Goal: Task Accomplishment & Management: Complete application form

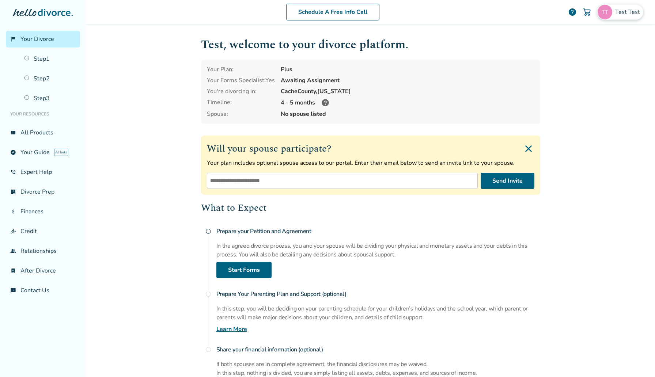
click at [623, 11] on span "Test Test" at bounding box center [629, 12] width 28 height 8
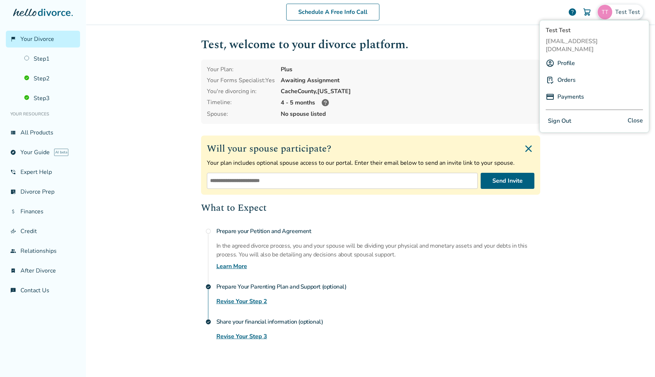
click at [589, 37] on span "[EMAIL_ADDRESS][DOMAIN_NAME]" at bounding box center [594, 45] width 97 height 16
copy span "[EMAIL_ADDRESS][DOMAIN_NAME]"
click at [37, 101] on link "Step 3" at bounding box center [50, 98] width 60 height 17
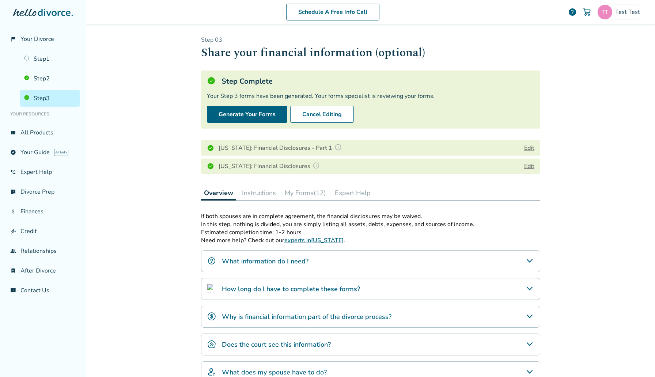
click at [312, 195] on button "My Forms (12)" at bounding box center [305, 193] width 47 height 15
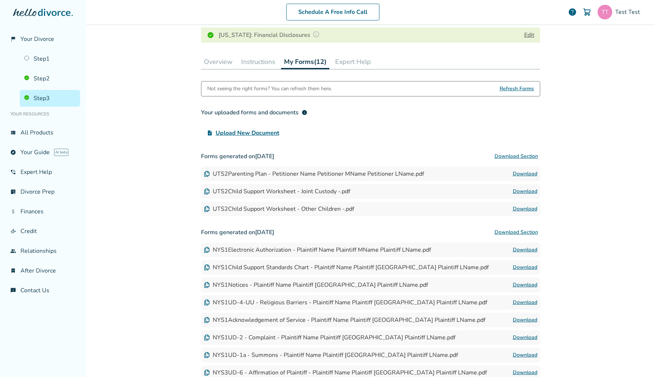
scroll to position [133, 0]
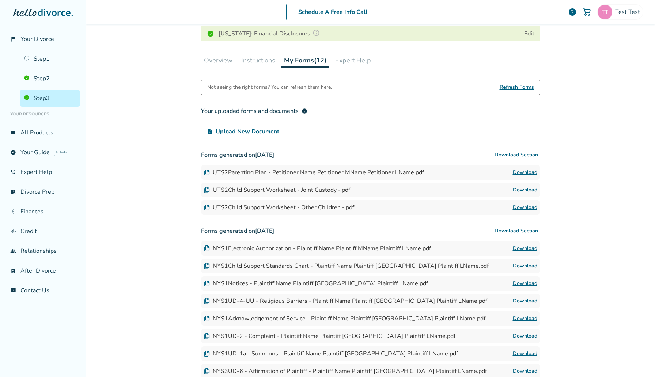
click at [508, 88] on span "Refresh Forms" at bounding box center [517, 87] width 34 height 15
click at [174, 84] on div "Schedule A Free Info Call Test Test help Schedule A Free Call Test Test [EMAIL_…" at bounding box center [370, 188] width 569 height 377
click at [184, 70] on div "Schedule A Free Info Call Test Test help Schedule A Free Call Test Test [EMAIL_…" at bounding box center [370, 188] width 569 height 377
click at [512, 86] on span "Refresh Forms" at bounding box center [517, 87] width 34 height 15
click at [170, 95] on div "Schedule A Free Info Call Test Test help Schedule A Free Call Test Test [EMAIL_…" at bounding box center [370, 188] width 569 height 377
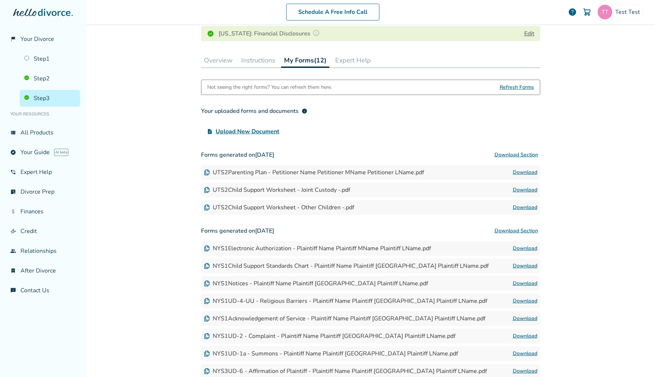
click at [535, 88] on div "Not seeing the right forms? You can refresh them here. Refresh Forms" at bounding box center [370, 87] width 339 height 15
click at [510, 85] on span "Refresh Forms" at bounding box center [517, 87] width 34 height 15
click at [510, 86] on span "Refresh Forms" at bounding box center [517, 87] width 34 height 15
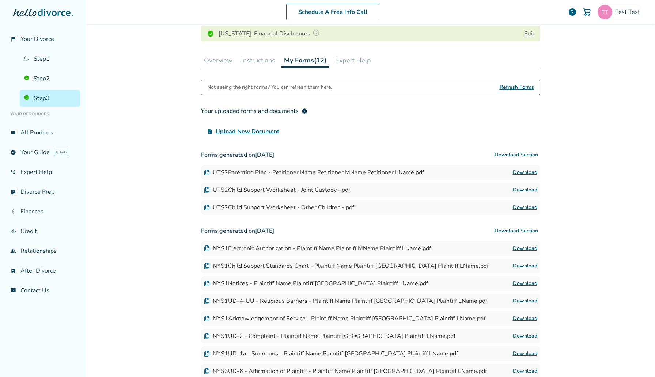
click at [510, 87] on span "Refresh Forms" at bounding box center [517, 87] width 34 height 15
click at [518, 86] on span "Refresh Forms" at bounding box center [517, 87] width 34 height 15
click at [197, 90] on div "Step 0 3 Share your financial information (optional) Step Complete Your Step 3 …" at bounding box center [370, 149] width 351 height 516
click at [230, 75] on div "Step 0 3 Share your financial information (optional) Step Complete Your Step 3 …" at bounding box center [370, 149] width 339 height 493
click at [39, 76] on link "Step 2" at bounding box center [50, 78] width 60 height 17
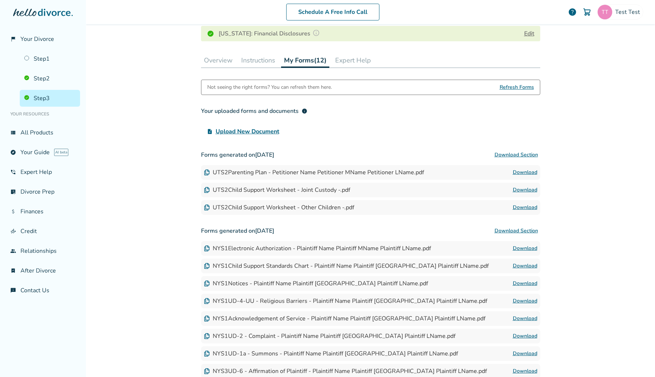
scroll to position [36, 0]
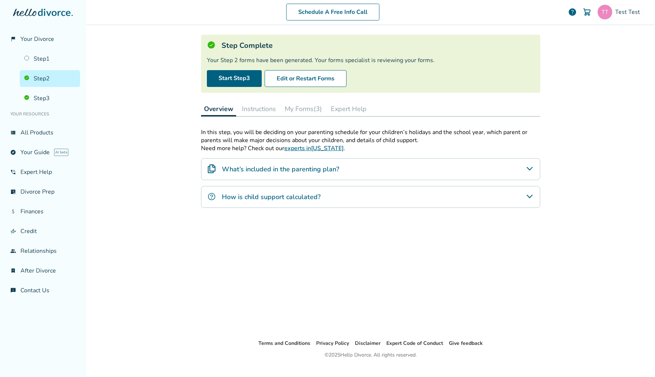
click at [324, 106] on button "My Forms (3)" at bounding box center [303, 109] width 43 height 15
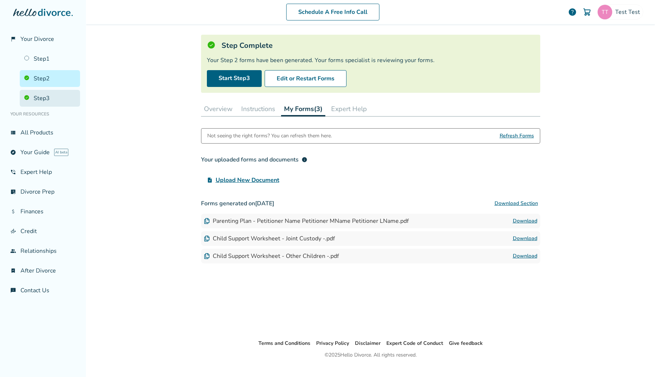
click at [37, 92] on link "Step 3" at bounding box center [50, 98] width 60 height 17
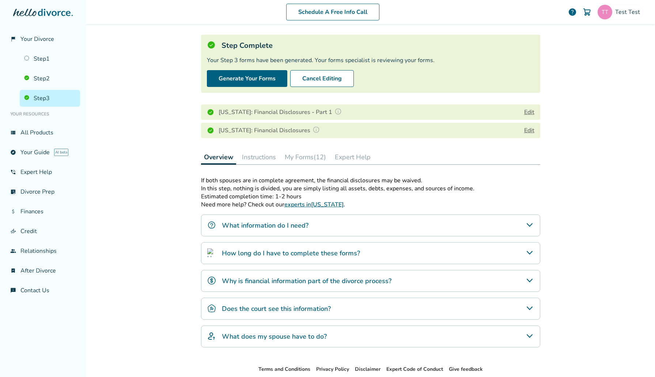
click at [324, 150] on button "My Forms (12)" at bounding box center [305, 157] width 47 height 15
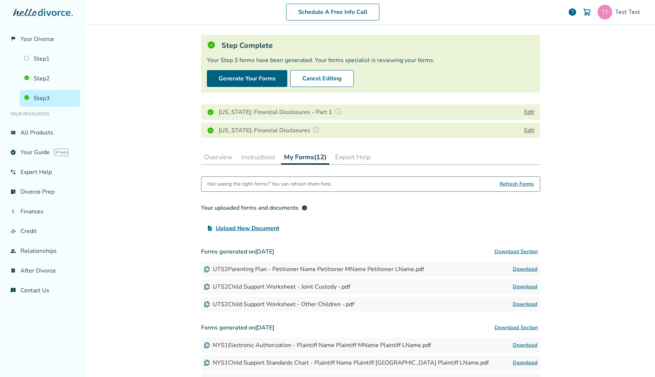
click at [522, 183] on span "Refresh Forms" at bounding box center [517, 184] width 34 height 15
click at [172, 156] on div "Schedule A Free Info Call Test Test help Schedule A Free Call Test Test [EMAIL_…" at bounding box center [370, 188] width 569 height 377
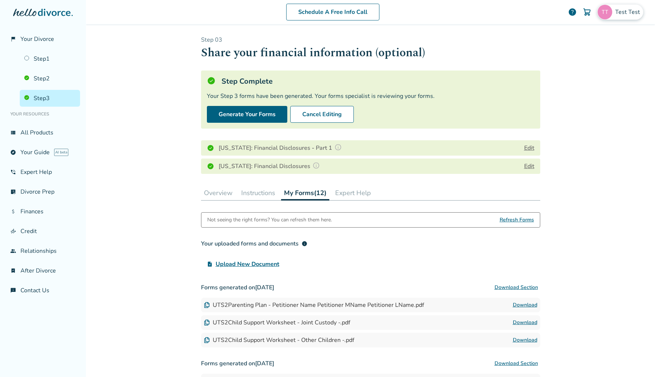
click at [622, 11] on span "Test Test" at bounding box center [629, 12] width 28 height 8
click at [151, 155] on div "Schedule A Free Info Call Test Test help Schedule A Free Call Test Test [EMAIL_…" at bounding box center [370, 188] width 569 height 377
click at [18, 60] on ul "Step 1 Step 2 Step 3" at bounding box center [43, 77] width 74 height 59
click at [37, 60] on link "Step 1" at bounding box center [50, 58] width 60 height 17
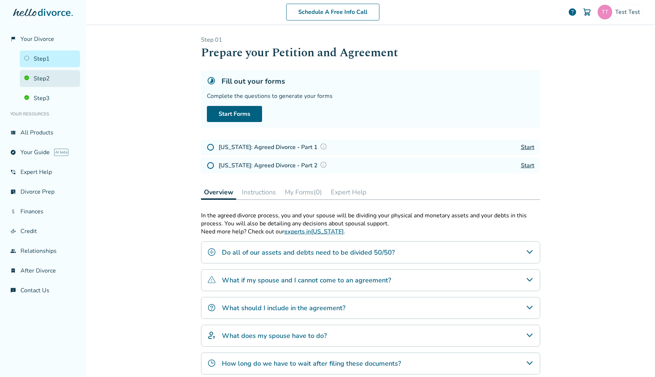
click at [48, 78] on link "Step 2" at bounding box center [50, 78] width 60 height 17
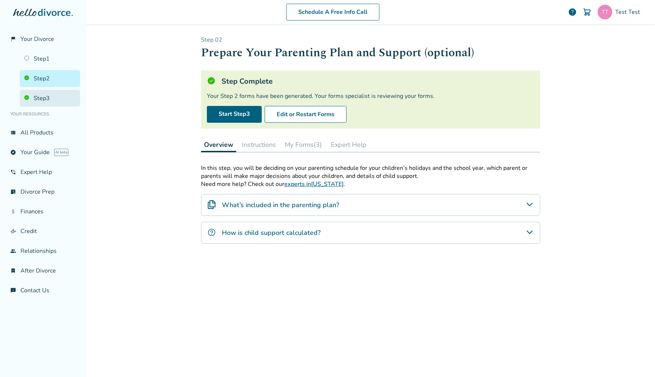
click at [50, 97] on link "Step 3" at bounding box center [50, 98] width 60 height 17
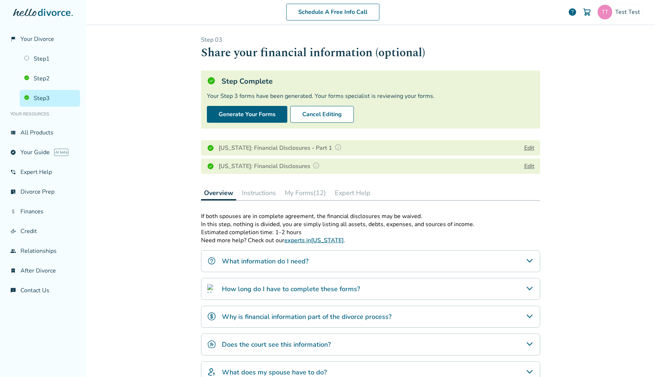
click at [311, 197] on button "My Forms (12)" at bounding box center [305, 193] width 47 height 15
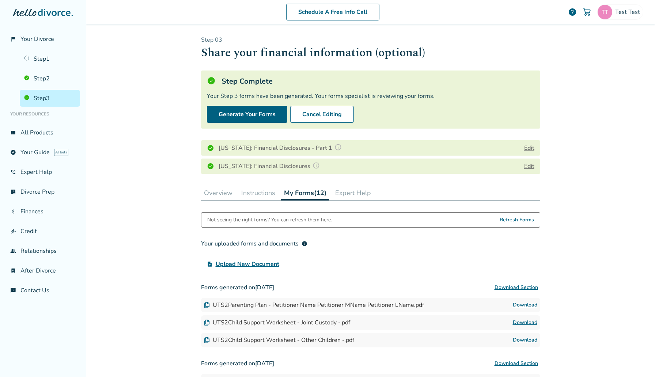
click at [361, 189] on button "Expert Help" at bounding box center [353, 193] width 42 height 15
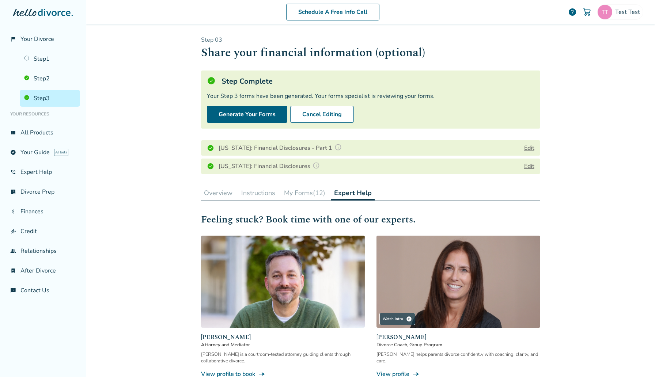
click at [311, 189] on button "My Forms (12)" at bounding box center [304, 193] width 47 height 15
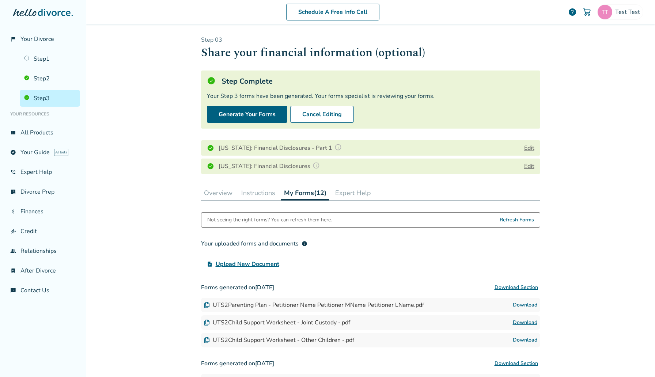
click at [251, 190] on button "Instructions" at bounding box center [258, 193] width 40 height 15
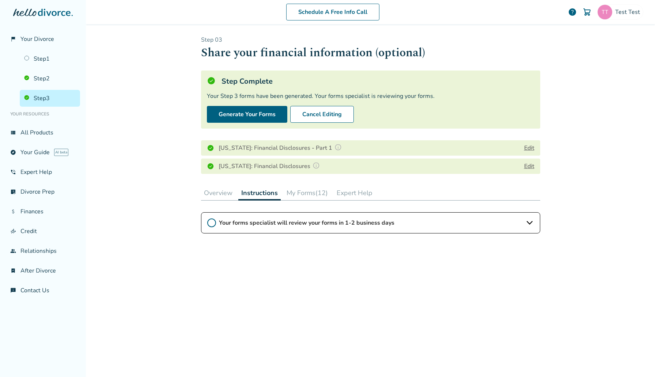
click at [303, 190] on button "My Forms (12)" at bounding box center [307, 193] width 47 height 15
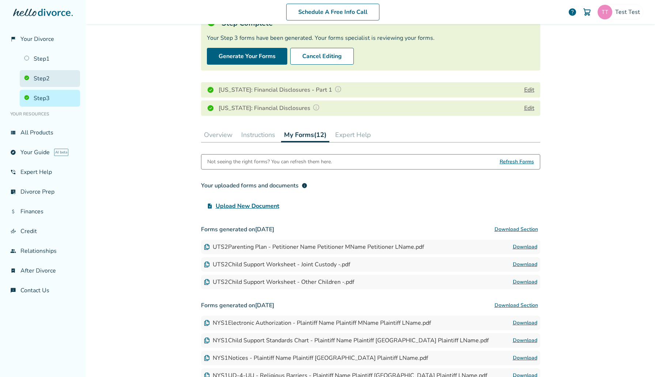
click at [52, 80] on link "Step 2" at bounding box center [50, 78] width 60 height 17
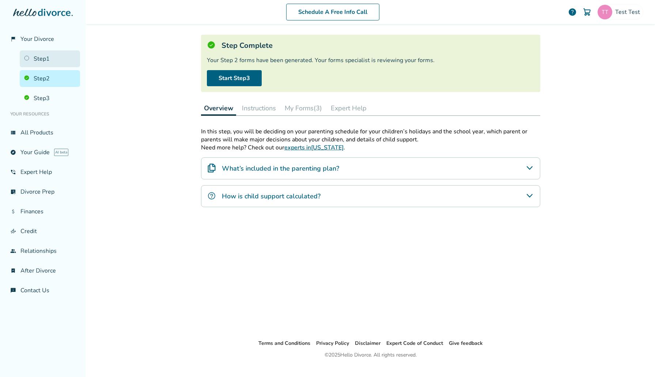
click at [52, 58] on link "Step 1" at bounding box center [50, 58] width 60 height 17
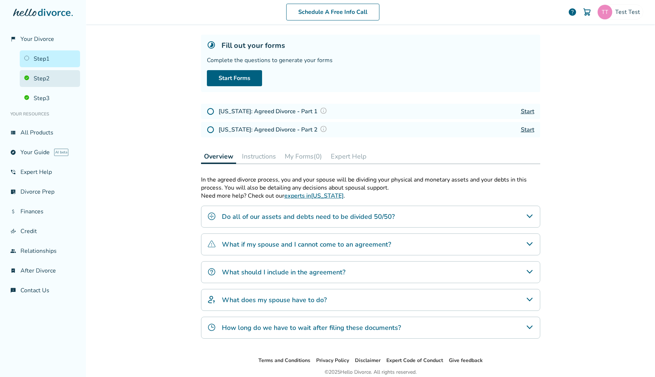
click at [76, 79] on link "Step 2" at bounding box center [50, 78] width 60 height 17
